Goal: Entertainment & Leisure: Consume media (video, audio)

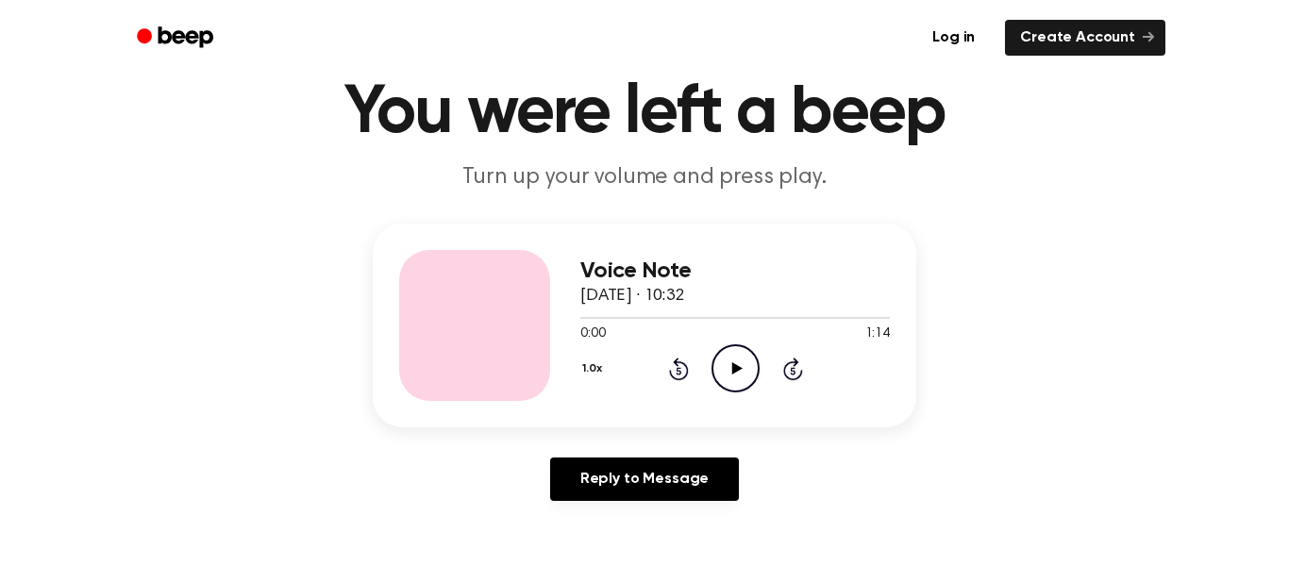
scroll to position [71, 0]
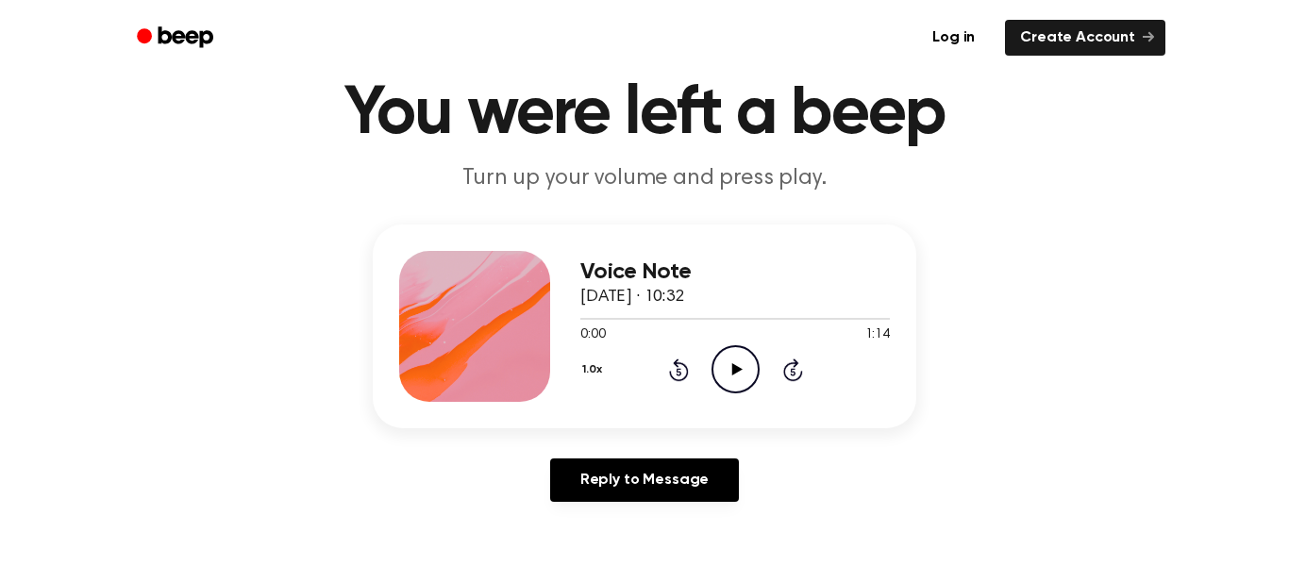
click at [743, 379] on icon "Play Audio" at bounding box center [736, 369] width 48 height 48
click at [729, 380] on icon "Pause Audio" at bounding box center [736, 369] width 48 height 48
drag, startPoint x: 601, startPoint y: 320, endPoint x: 531, endPoint y: 321, distance: 69.8
click at [531, 321] on div "Voice Note [DATE] · 10:32 0:06 1:14 Your browser does not support the [object O…" at bounding box center [645, 327] width 544 height 204
click at [861, 227] on div "Voice Note [DATE] · 10:32 0:06 1:14 Your browser does not support the [object O…" at bounding box center [645, 327] width 544 height 204
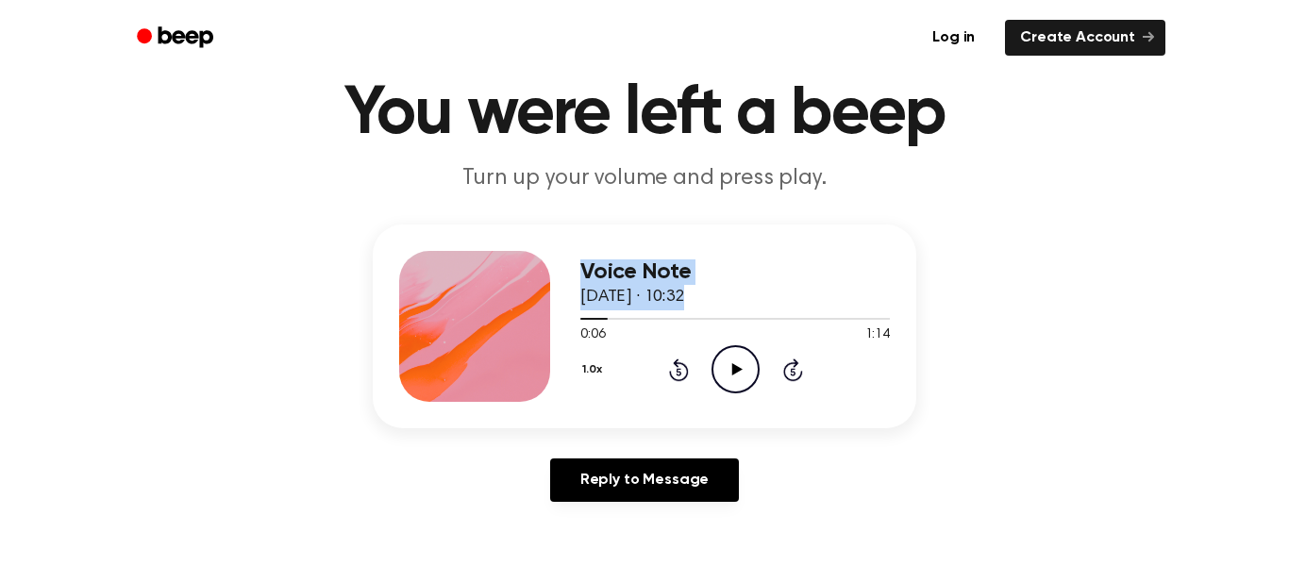
drag, startPoint x: 592, startPoint y: 321, endPoint x: 433, endPoint y: 367, distance: 165.2
click at [433, 367] on div "Voice Note [DATE] · 10:32 0:06 1:14 Your browser does not support the [object O…" at bounding box center [645, 327] width 544 height 204
click at [604, 324] on span at bounding box center [600, 318] width 15 height 15
click at [583, 324] on div at bounding box center [735, 318] width 310 height 15
click at [737, 367] on icon "Play Audio" at bounding box center [736, 369] width 48 height 48
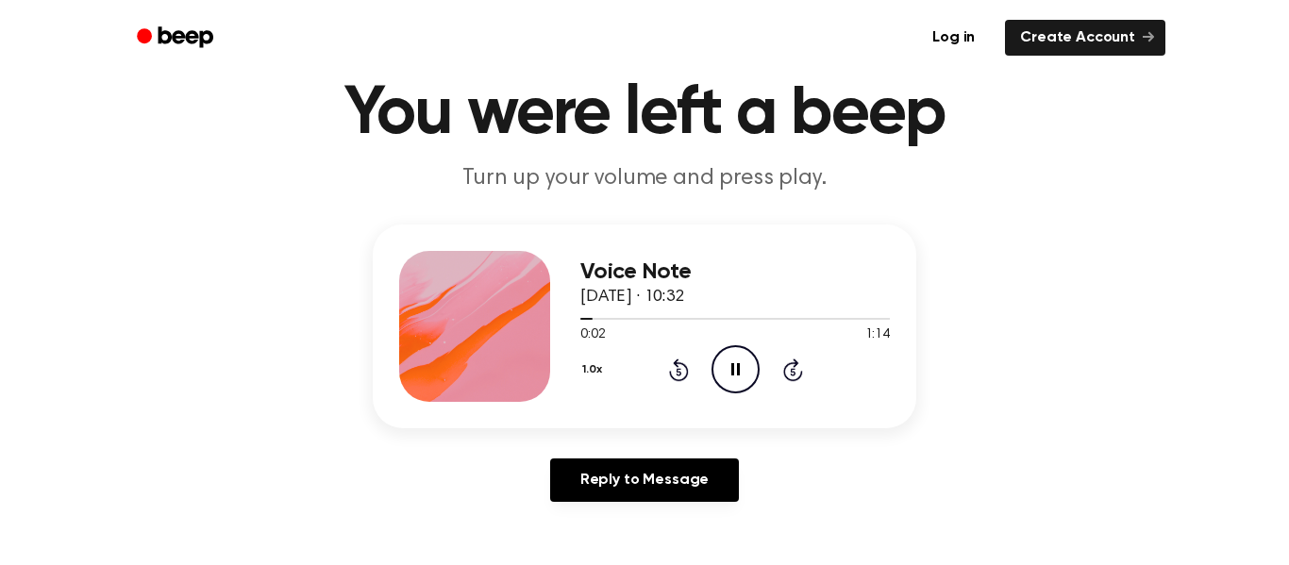
click at [731, 365] on icon at bounding box center [735, 369] width 8 height 12
click at [705, 358] on div "1.0x Rewind 5 seconds Play Audio Skip 5 seconds" at bounding box center [735, 369] width 310 height 48
click at [724, 363] on icon "Play Audio" at bounding box center [736, 369] width 48 height 48
click at [724, 363] on icon "Pause Audio" at bounding box center [736, 369] width 48 height 48
click at [582, 318] on div at bounding box center [735, 319] width 310 height 2
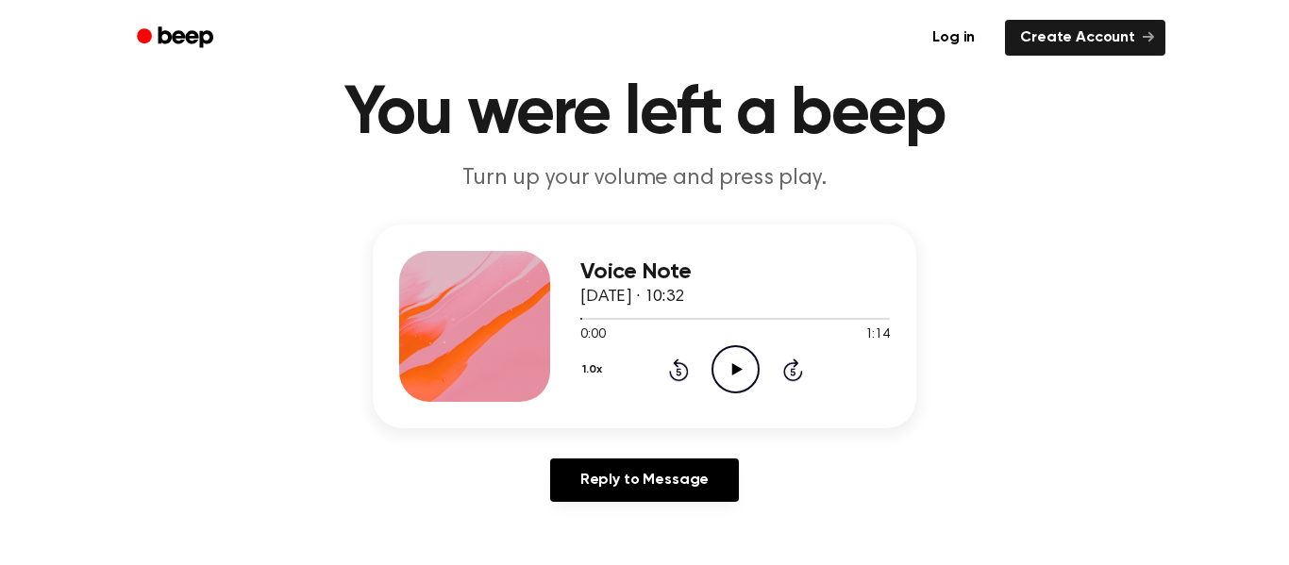
click at [737, 363] on icon "Play Audio" at bounding box center [736, 369] width 48 height 48
click at [732, 374] on icon at bounding box center [735, 369] width 8 height 12
